Goal: Task Accomplishment & Management: Manage account settings

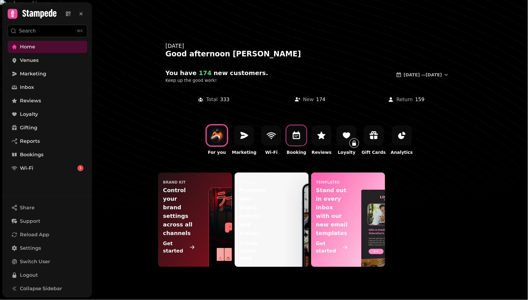
click at [298, 138] on icon at bounding box center [297, 135] width 10 height 10
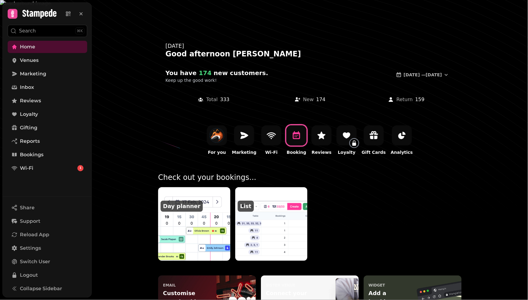
click at [201, 234] on img at bounding box center [195, 223] width 80 height 81
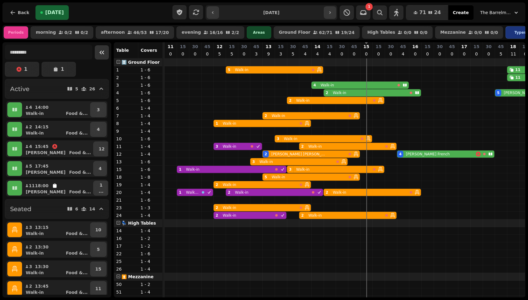
click at [99, 51] on icon "Collapse sidebar" at bounding box center [101, 52] width 7 height 7
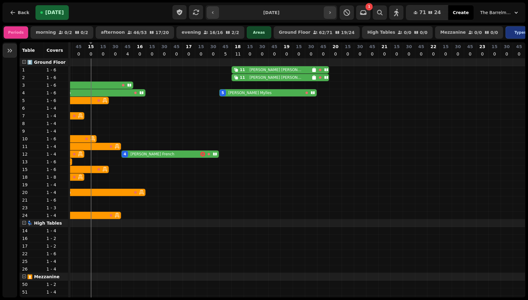
scroll to position [0, 181]
click at [504, 13] on span "The Barrelman" at bounding box center [496, 12] width 31 height 6
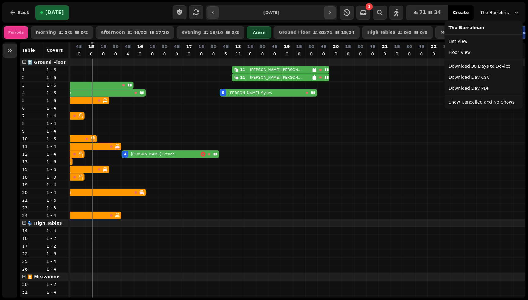
click at [18, 11] on div "**********" at bounding box center [263, 12] width 523 height 20
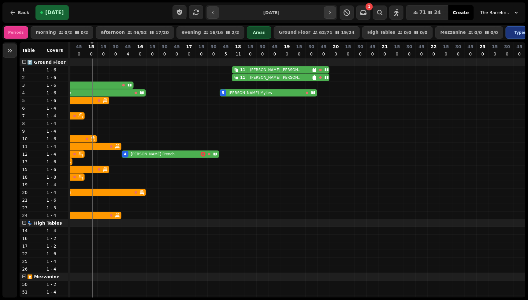
click at [18, 11] on span "Back" at bounding box center [24, 12] width 12 height 4
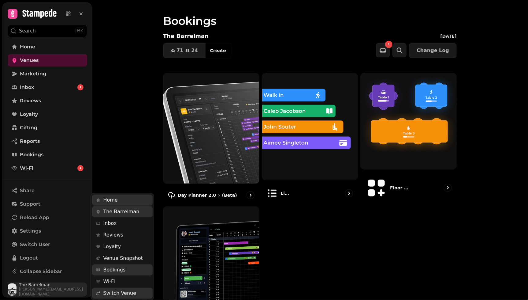
click at [17, 288] on img "button" at bounding box center [12, 289] width 9 height 12
click at [33, 257] on div "Share Support Reload App Settings Switch User Logout Collapse Sidebar The Barre…" at bounding box center [47, 239] width 89 height 120
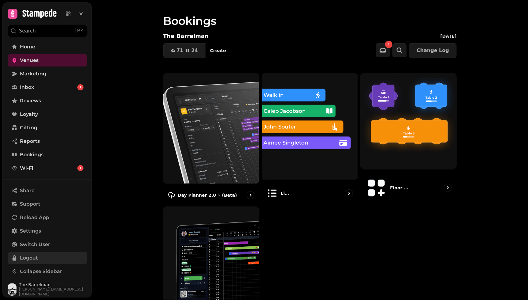
click at [32, 257] on span "Logout" at bounding box center [29, 257] width 18 height 7
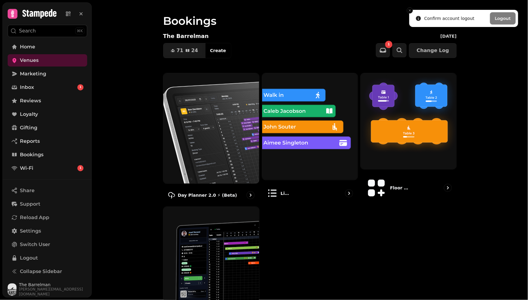
click at [504, 18] on button "Logout" at bounding box center [503, 18] width 26 height 12
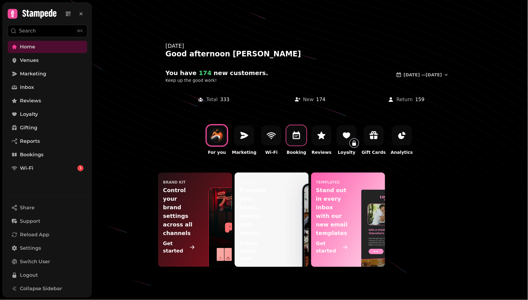
click at [294, 138] on icon at bounding box center [296, 135] width 7 height 8
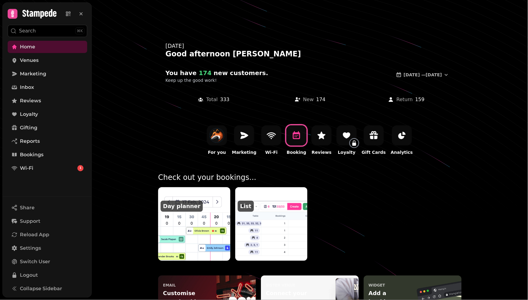
click at [199, 227] on img at bounding box center [195, 223] width 80 height 81
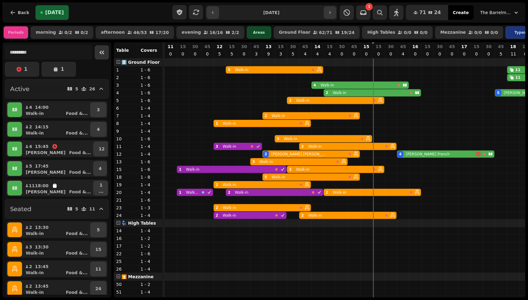
scroll to position [0, 209]
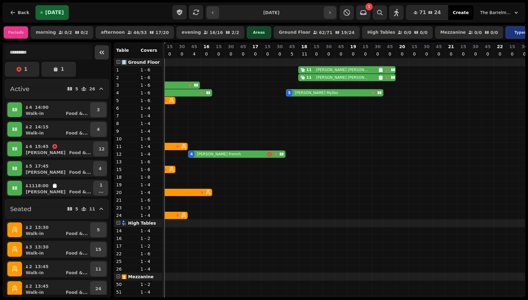
click at [102, 52] on icon "Collapse sidebar" at bounding box center [102, 53] width 5 height 4
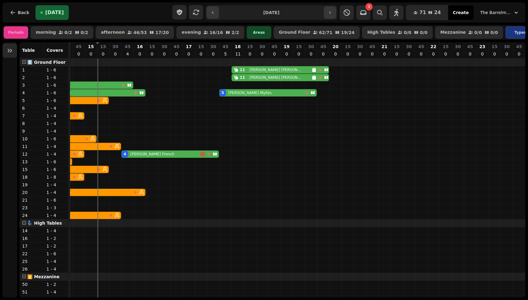
scroll to position [0, 181]
click at [11, 50] on icon "Expand sidebar" at bounding box center [10, 51] width 5 height 4
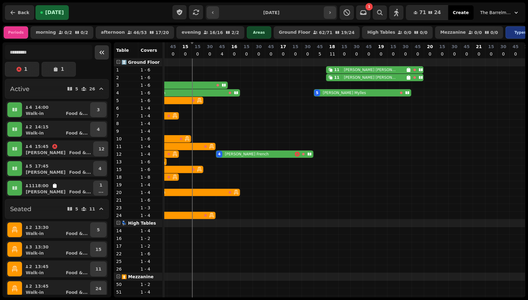
click at [21, 11] on span "Back" at bounding box center [24, 12] width 12 height 4
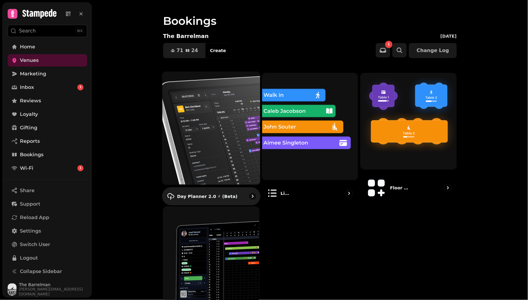
click at [201, 99] on img at bounding box center [211, 128] width 107 height 124
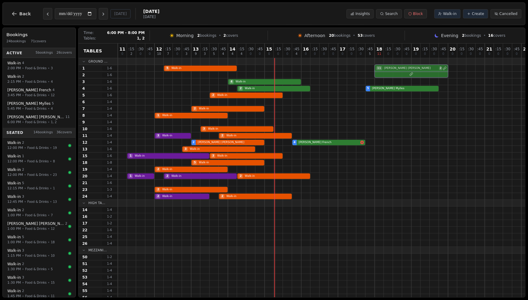
click at [414, 73] on div at bounding box center [357, 75] width 478 height 7
select select "****"
select select "**"
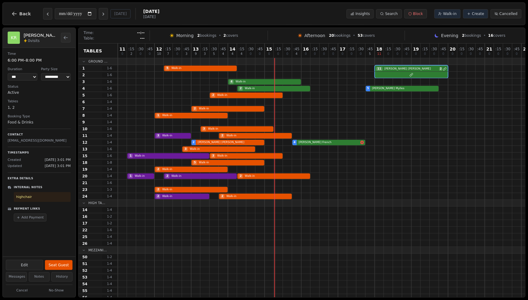
click at [286, 21] on div "**********" at bounding box center [263, 13] width 523 height 23
click at [282, 32] on div "Morning 2 bookings • 2 covers Afternoon 20 bookings • 53 covers Evening 2 booki…" at bounding box center [338, 36] width 366 height 10
click at [269, 19] on div "**********" at bounding box center [263, 13] width 523 height 23
click at [106, 13] on icon "Next day" at bounding box center [103, 14] width 5 height 5
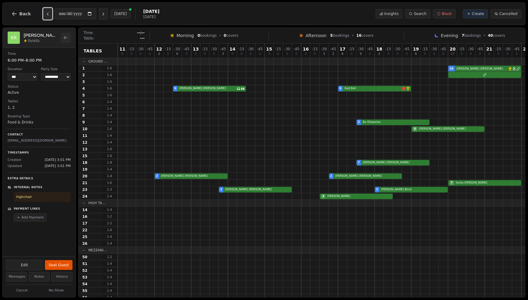
click at [47, 16] on icon "Previous day" at bounding box center [47, 14] width 5 height 5
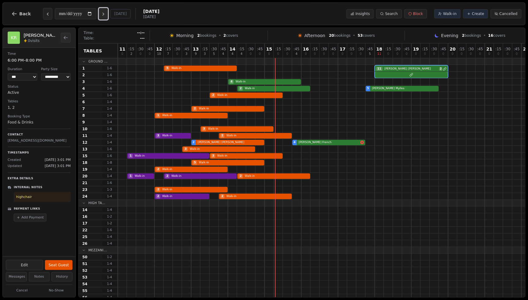
click at [102, 13] on button "Next day" at bounding box center [103, 14] width 9 height 12
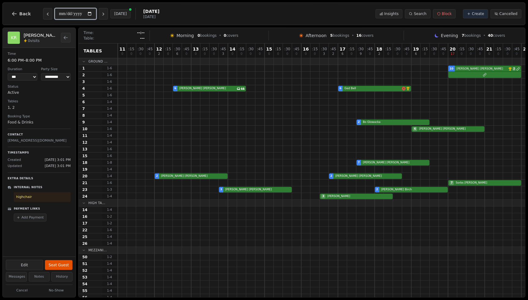
click at [66, 13] on input "**********" at bounding box center [76, 13] width 42 height 11
click at [105, 11] on button "Next day" at bounding box center [103, 14] width 9 height 12
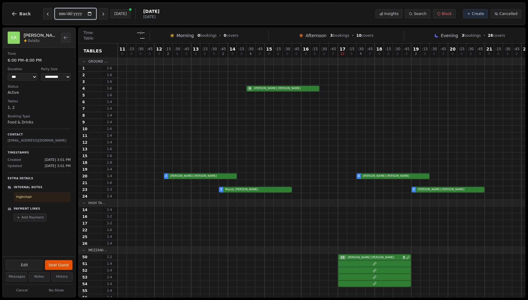
click at [65, 12] on input "**********" at bounding box center [76, 13] width 42 height 11
click at [58, 13] on input "**********" at bounding box center [76, 13] width 42 height 11
click at [229, 13] on div "**********" at bounding box center [263, 13] width 523 height 23
click at [105, 14] on icon "Next day" at bounding box center [103, 14] width 5 height 5
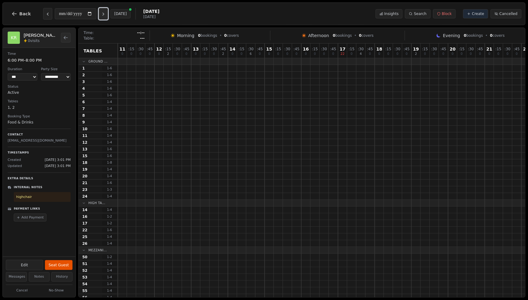
click at [105, 14] on icon "Next day" at bounding box center [103, 14] width 5 height 5
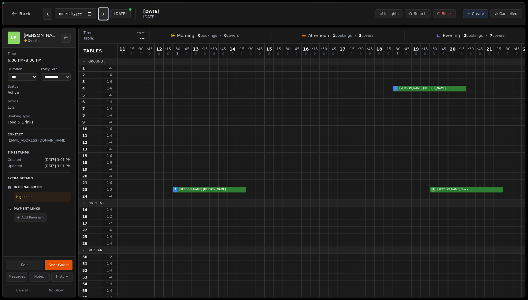
click at [105, 14] on icon "Next day" at bounding box center [103, 14] width 5 height 5
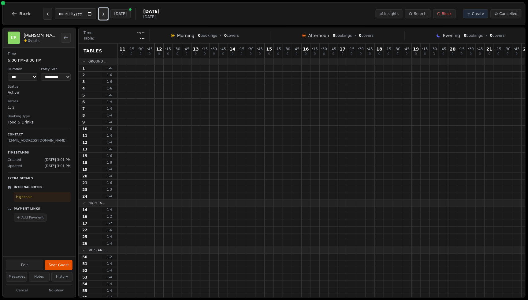
click at [105, 14] on icon "Next day" at bounding box center [103, 14] width 5 height 5
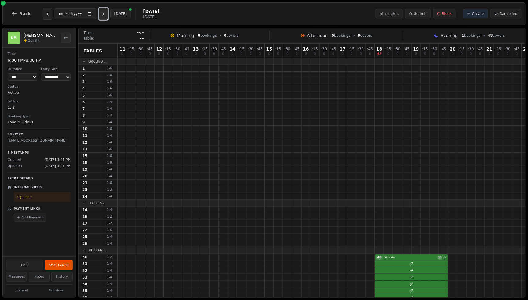
click at [105, 14] on icon "Next day" at bounding box center [103, 14] width 5 height 5
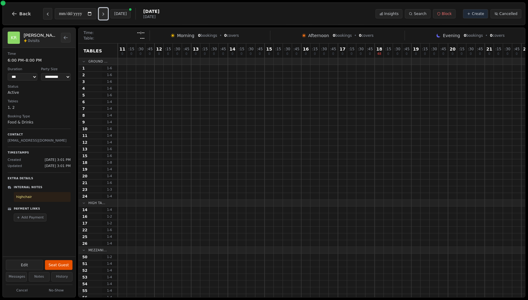
click at [105, 14] on icon "Next day" at bounding box center [103, 14] width 5 height 5
click at [106, 14] on icon "Next day" at bounding box center [103, 14] width 5 height 5
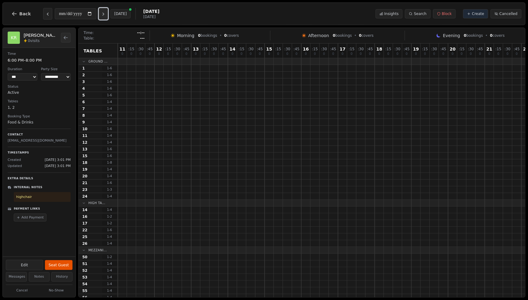
click at [106, 14] on icon "Next day" at bounding box center [103, 14] width 5 height 5
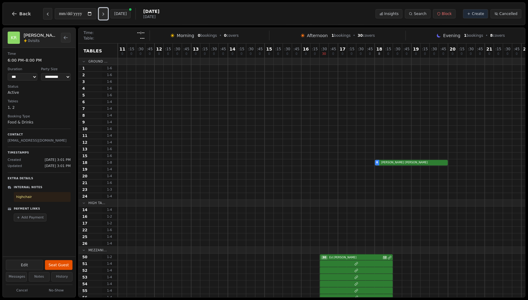
click at [106, 14] on icon "Next day" at bounding box center [103, 14] width 5 height 5
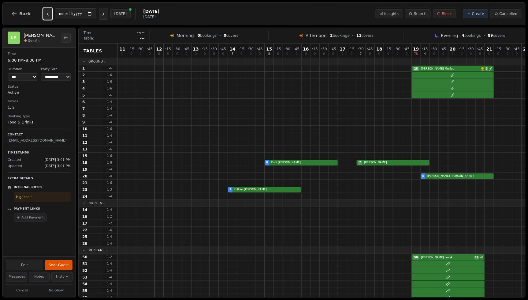
click at [47, 15] on icon "Previous day" at bounding box center [47, 14] width 5 height 5
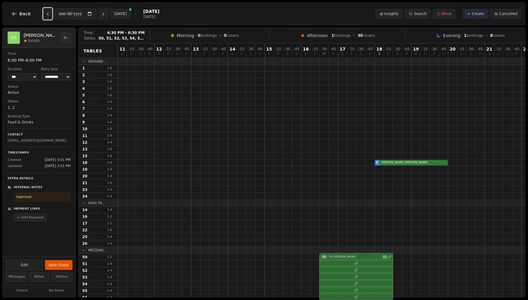
click at [350, 264] on div at bounding box center [357, 263] width 478 height 7
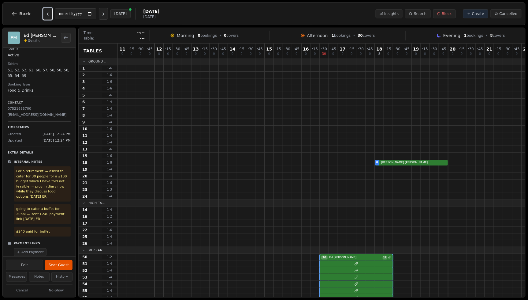
scroll to position [38, 0]
click at [106, 14] on icon "Next day" at bounding box center [103, 14] width 5 height 5
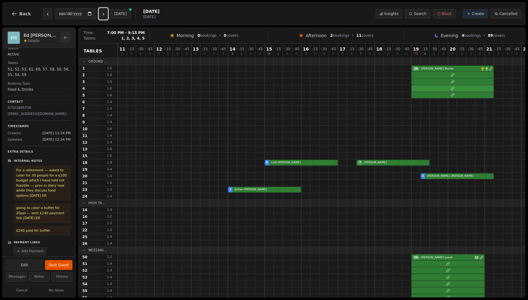
click at [440, 85] on div at bounding box center [357, 88] width 478 height 7
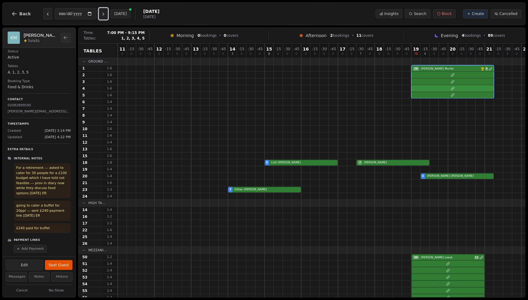
scroll to position [0, 0]
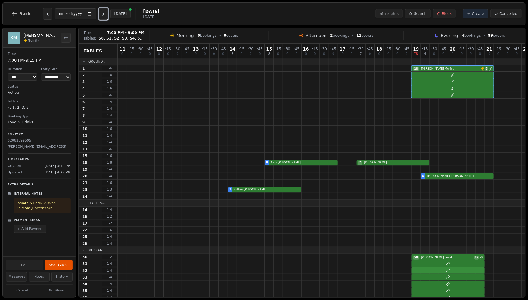
click at [437, 267] on div at bounding box center [357, 270] width 478 height 7
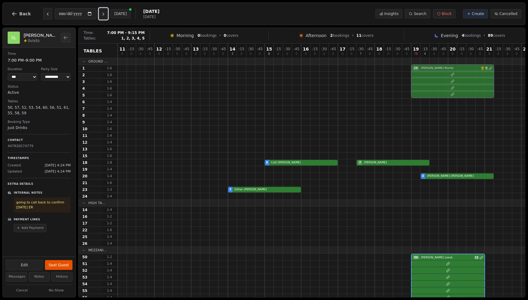
click at [474, 76] on div at bounding box center [357, 75] width 478 height 7
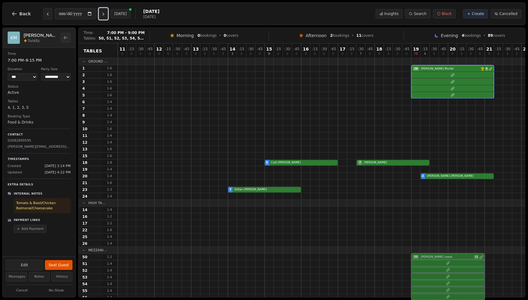
click at [441, 272] on div at bounding box center [357, 270] width 478 height 7
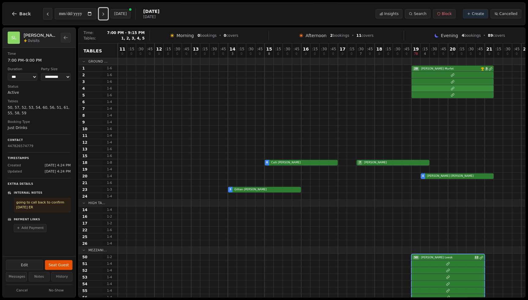
click at [450, 89] on div at bounding box center [357, 88] width 478 height 7
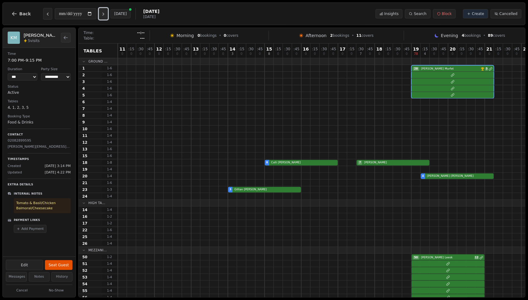
click at [104, 15] on icon "Next day" at bounding box center [103, 14] width 5 height 5
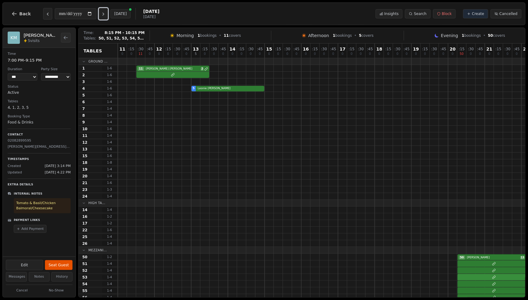
click at [490, 275] on div at bounding box center [357, 277] width 478 height 7
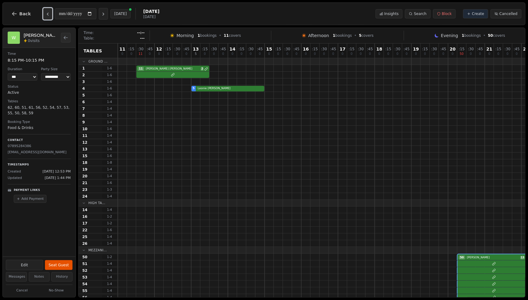
click at [47, 13] on icon "Previous day" at bounding box center [47, 14] width 5 height 5
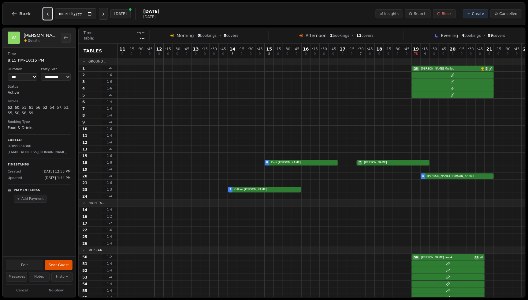
click at [47, 13] on icon "Previous day" at bounding box center [47, 14] width 5 height 5
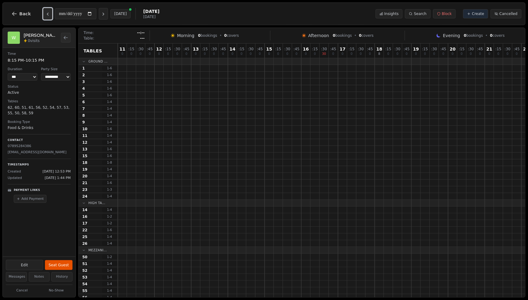
click at [47, 13] on icon "Previous day" at bounding box center [47, 14] width 5 height 5
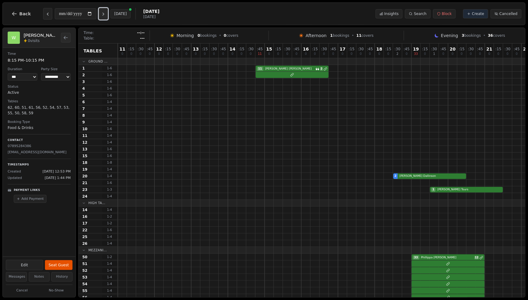
click at [106, 15] on icon "Next day" at bounding box center [103, 14] width 5 height 5
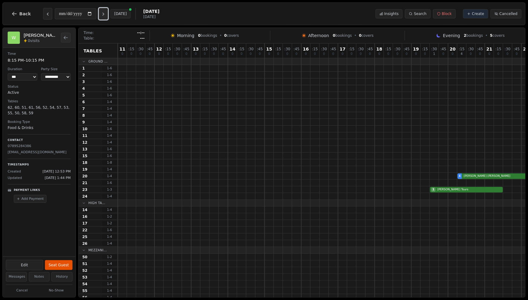
click at [103, 12] on icon "Next day" at bounding box center [103, 14] width 5 height 5
click at [47, 14] on icon "Previous day" at bounding box center [47, 14] width 5 height 5
click at [104, 13] on icon "Next day" at bounding box center [103, 14] width 5 height 5
click at [49, 13] on button "Previous day" at bounding box center [47, 14] width 9 height 12
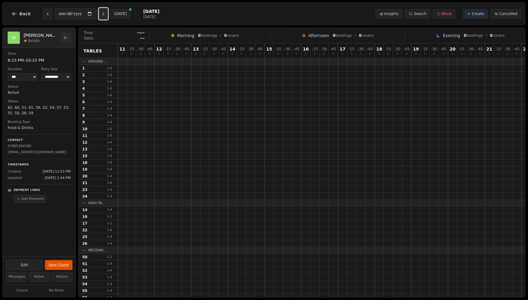
click at [106, 15] on icon "Next day" at bounding box center [103, 14] width 5 height 5
click at [46, 10] on button "Previous day" at bounding box center [47, 14] width 9 height 12
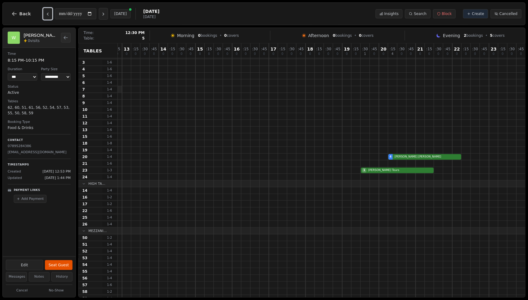
scroll to position [0, 69]
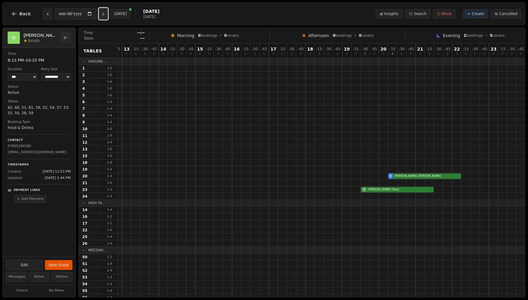
click at [104, 15] on icon "Next day" at bounding box center [103, 14] width 1 height 2
type input "**********"
